Goal: Task Accomplishment & Management: Manage account settings

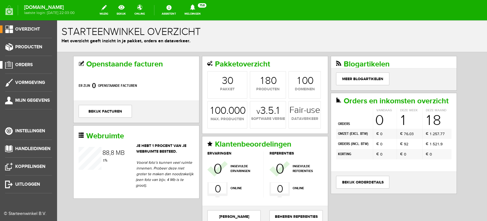
click at [23, 62] on span "Orders" at bounding box center [23, 64] width 17 height 5
click at [28, 64] on span "Orders" at bounding box center [23, 64] width 17 height 5
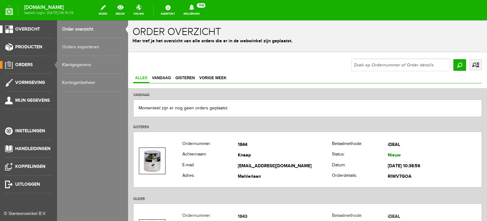
click at [33, 28] on span "Overzicht" at bounding box center [27, 28] width 25 height 5
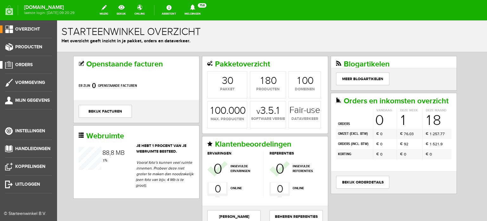
click at [24, 62] on span "Orders" at bounding box center [23, 64] width 17 height 5
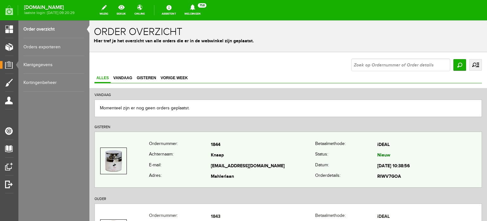
click at [217, 160] on td "Knaap" at bounding box center [263, 155] width 104 height 11
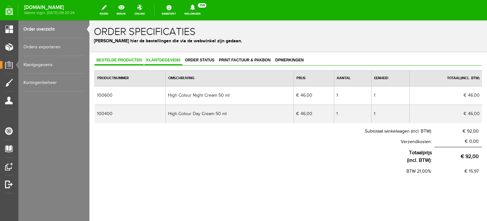
click at [175, 61] on span "Klantgegevens" at bounding box center [163, 60] width 38 height 4
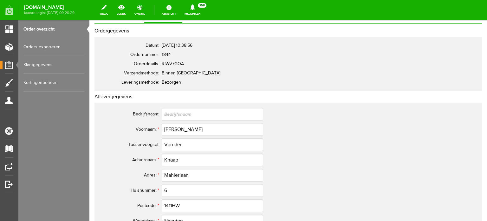
scroll to position [46, 0]
